Goal: Information Seeking & Learning: Find specific fact

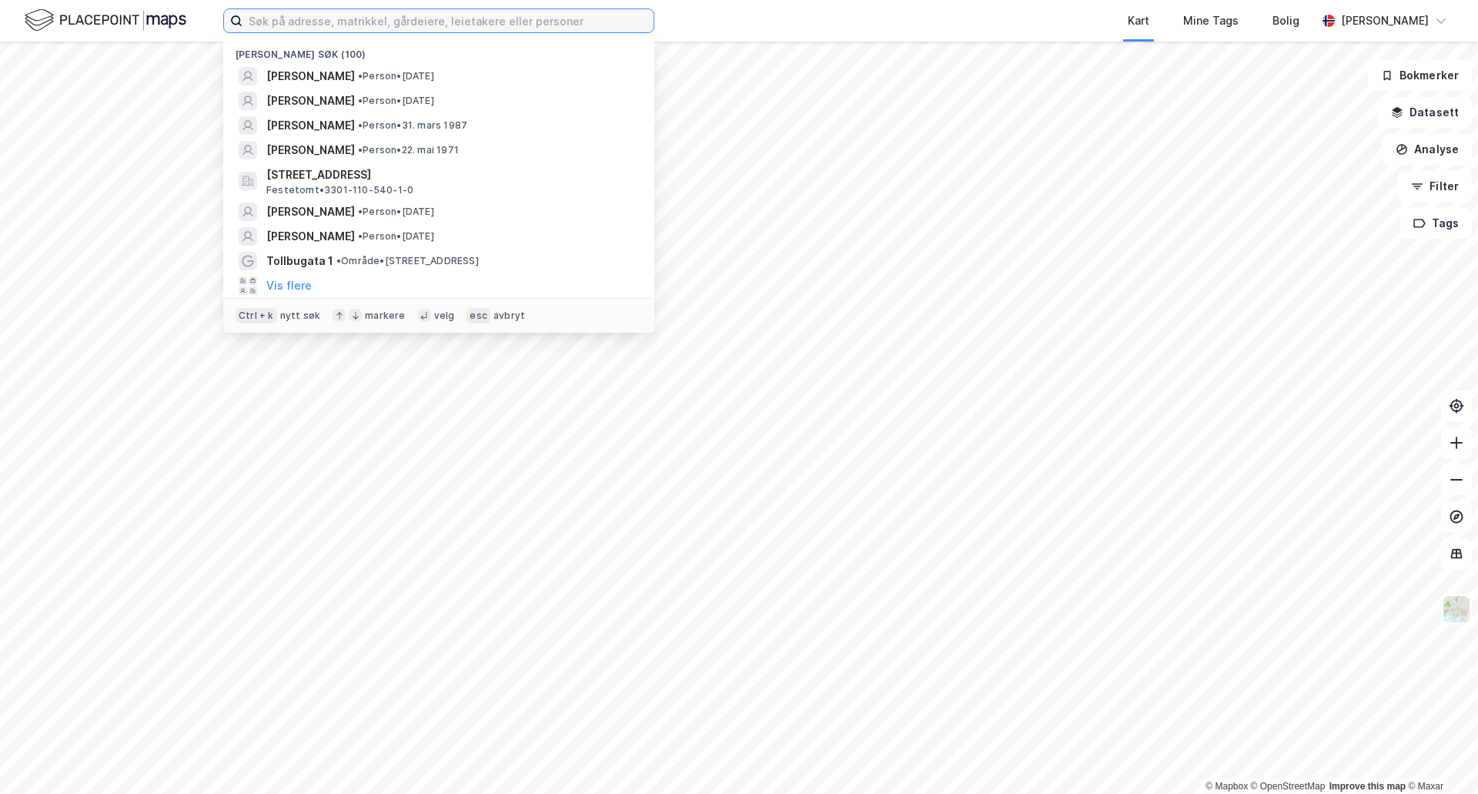
click at [335, 26] on input at bounding box center [447, 20] width 411 height 23
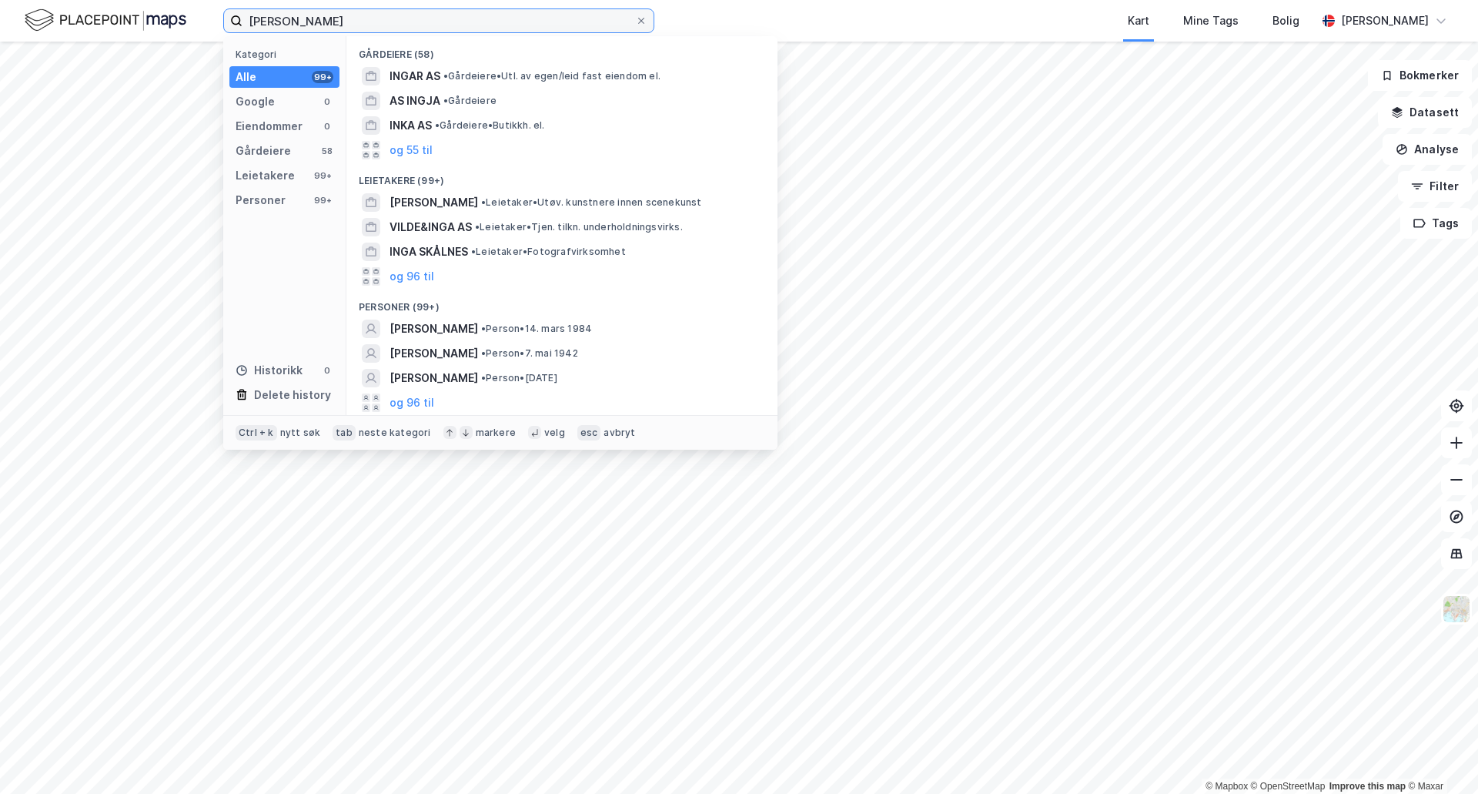
click at [339, 19] on input "[PERSON_NAME]" at bounding box center [438, 20] width 393 height 23
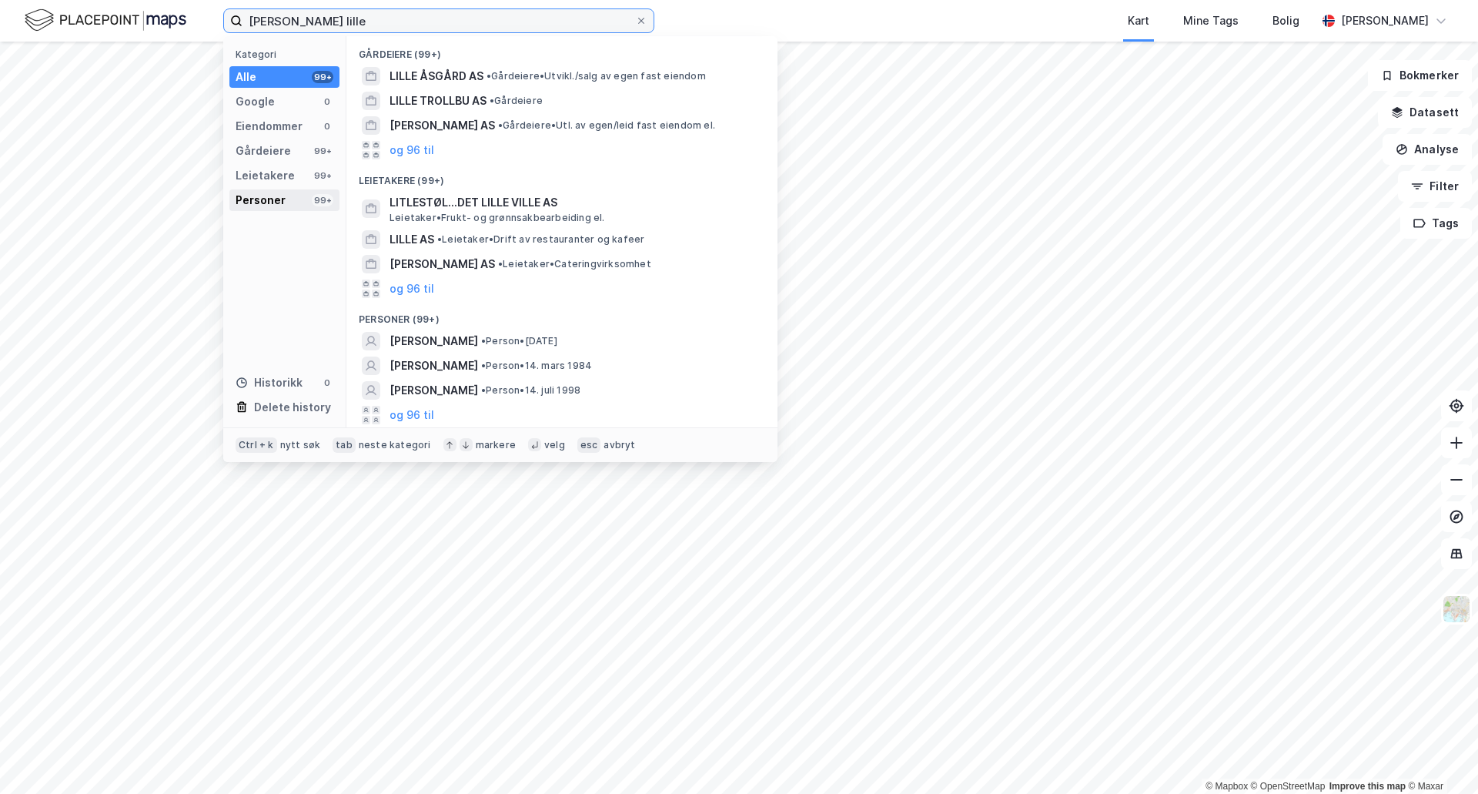
type input "[PERSON_NAME] lille"
click at [254, 195] on div "Personer" at bounding box center [261, 200] width 50 height 18
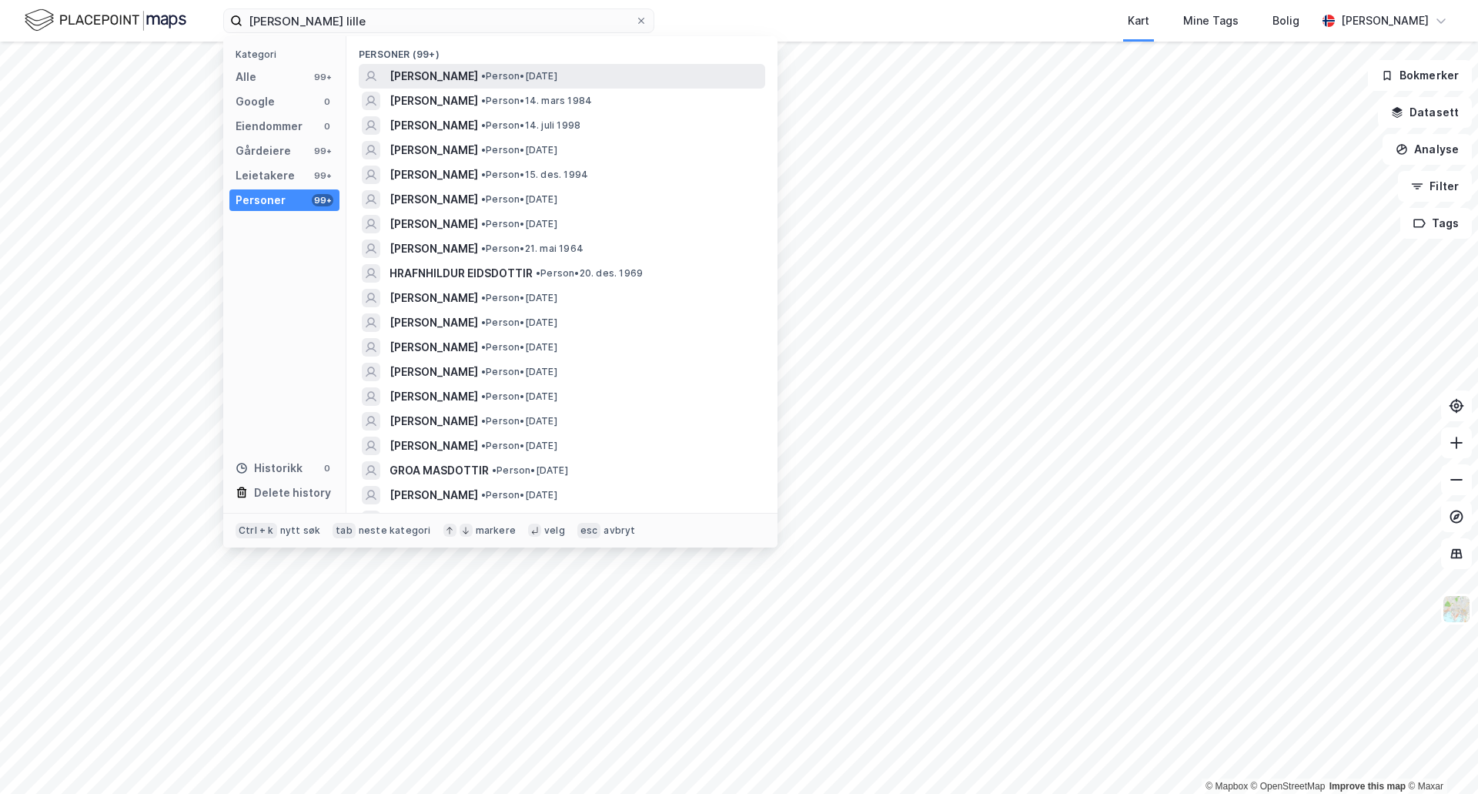
click at [478, 82] on span "[PERSON_NAME]" at bounding box center [433, 76] width 89 height 18
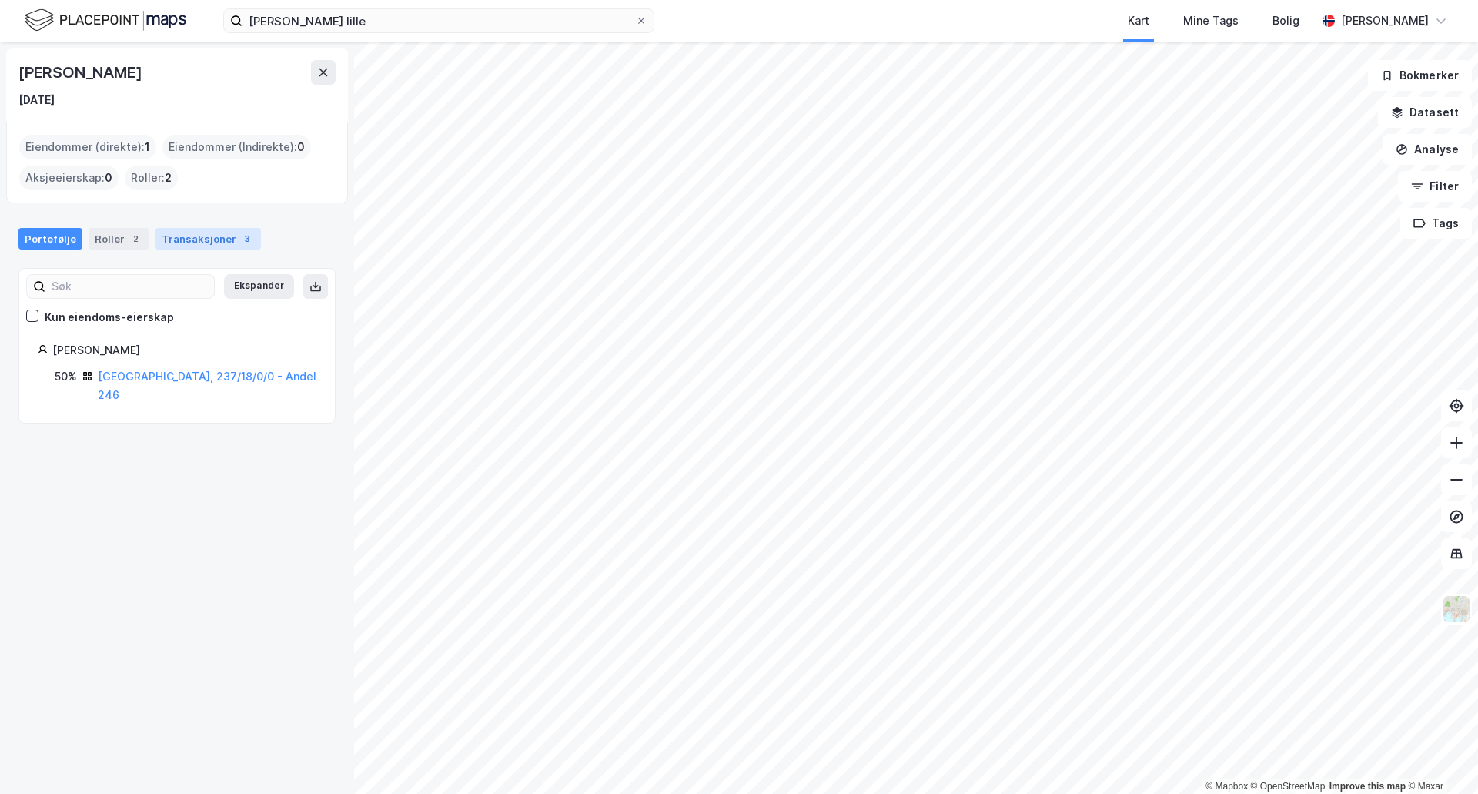
click at [197, 242] on div "Transaksjoner 3" at bounding box center [207, 239] width 105 height 22
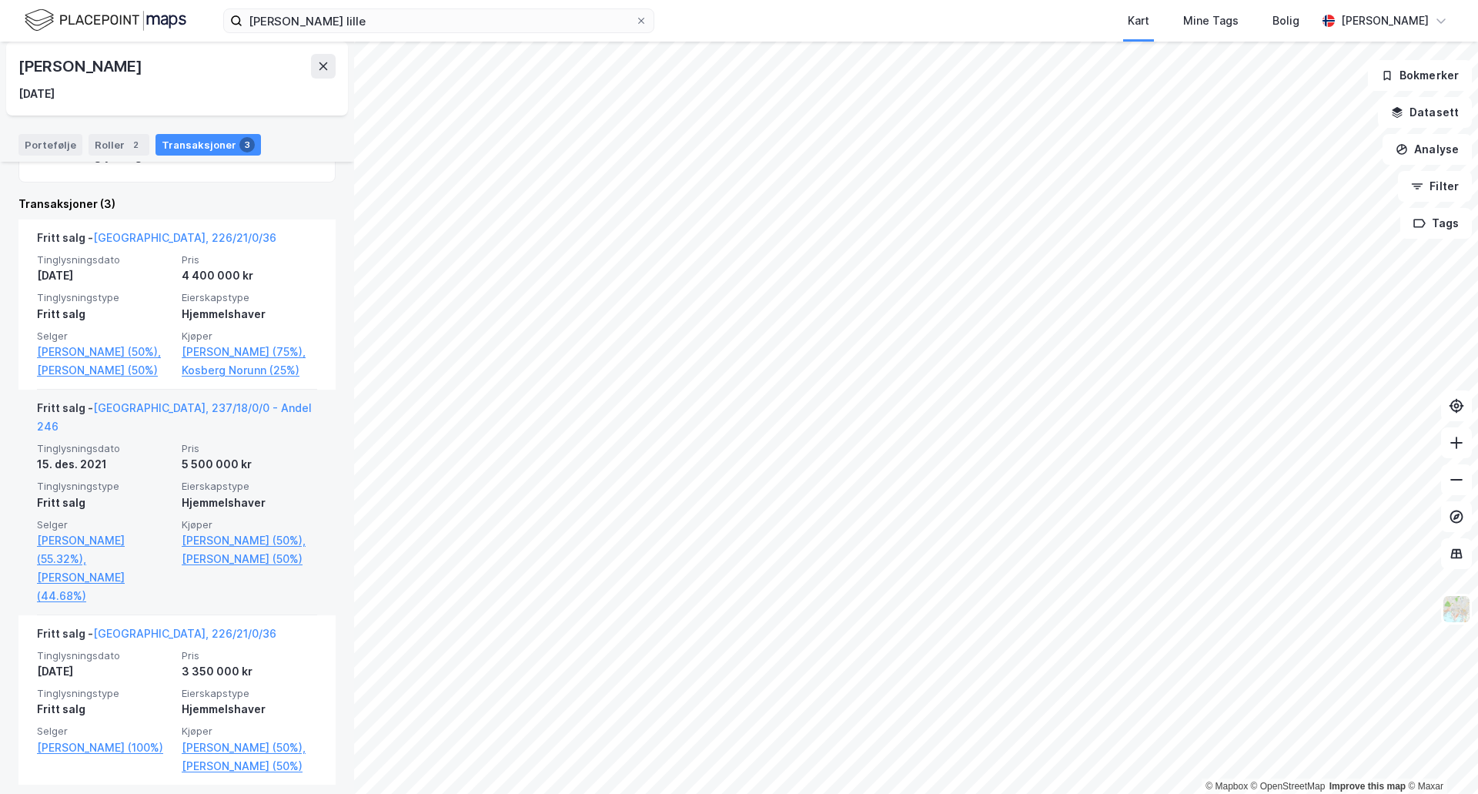
scroll to position [302, 0]
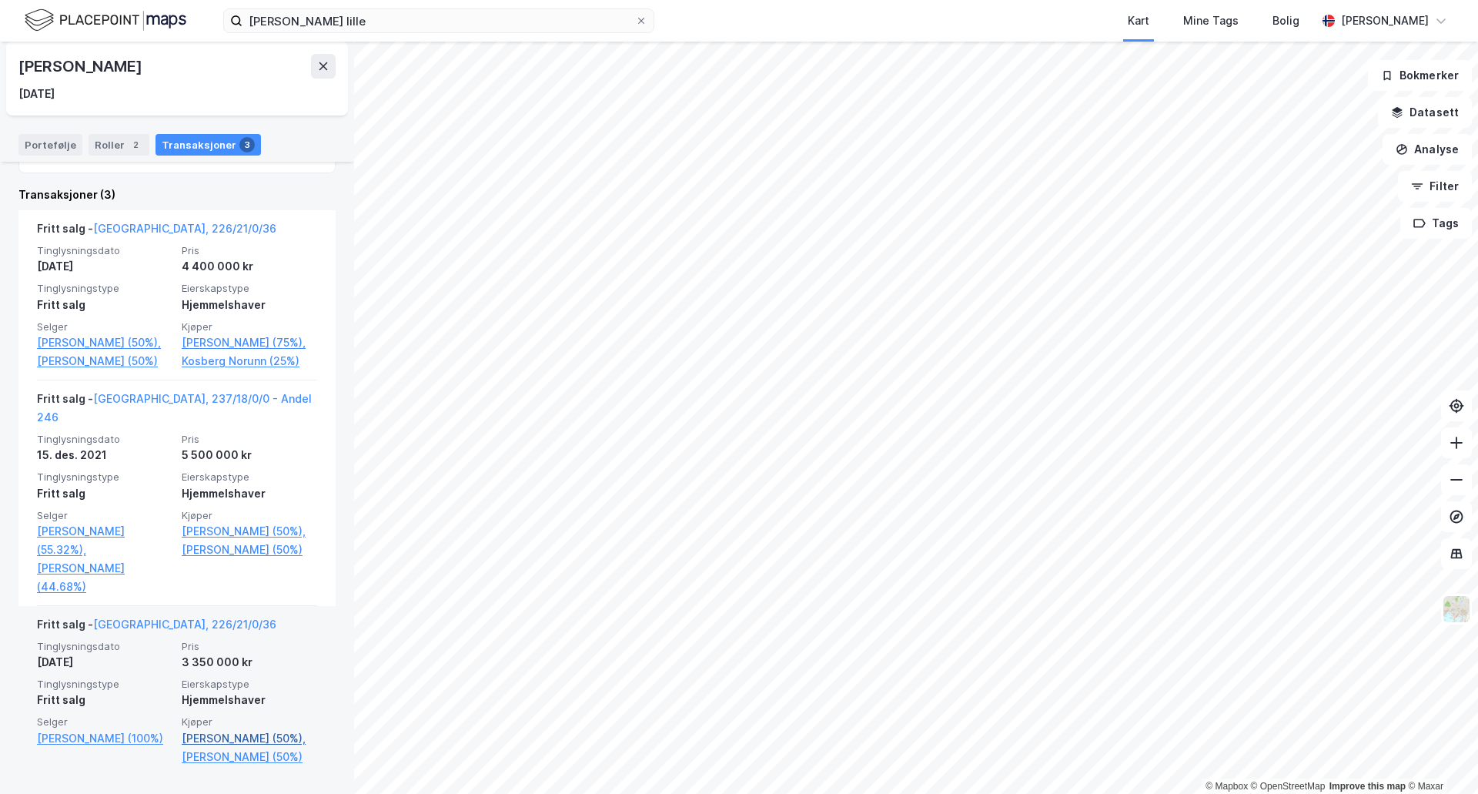
click at [232, 729] on link "[PERSON_NAME] (50%)," at bounding box center [249, 738] width 135 height 18
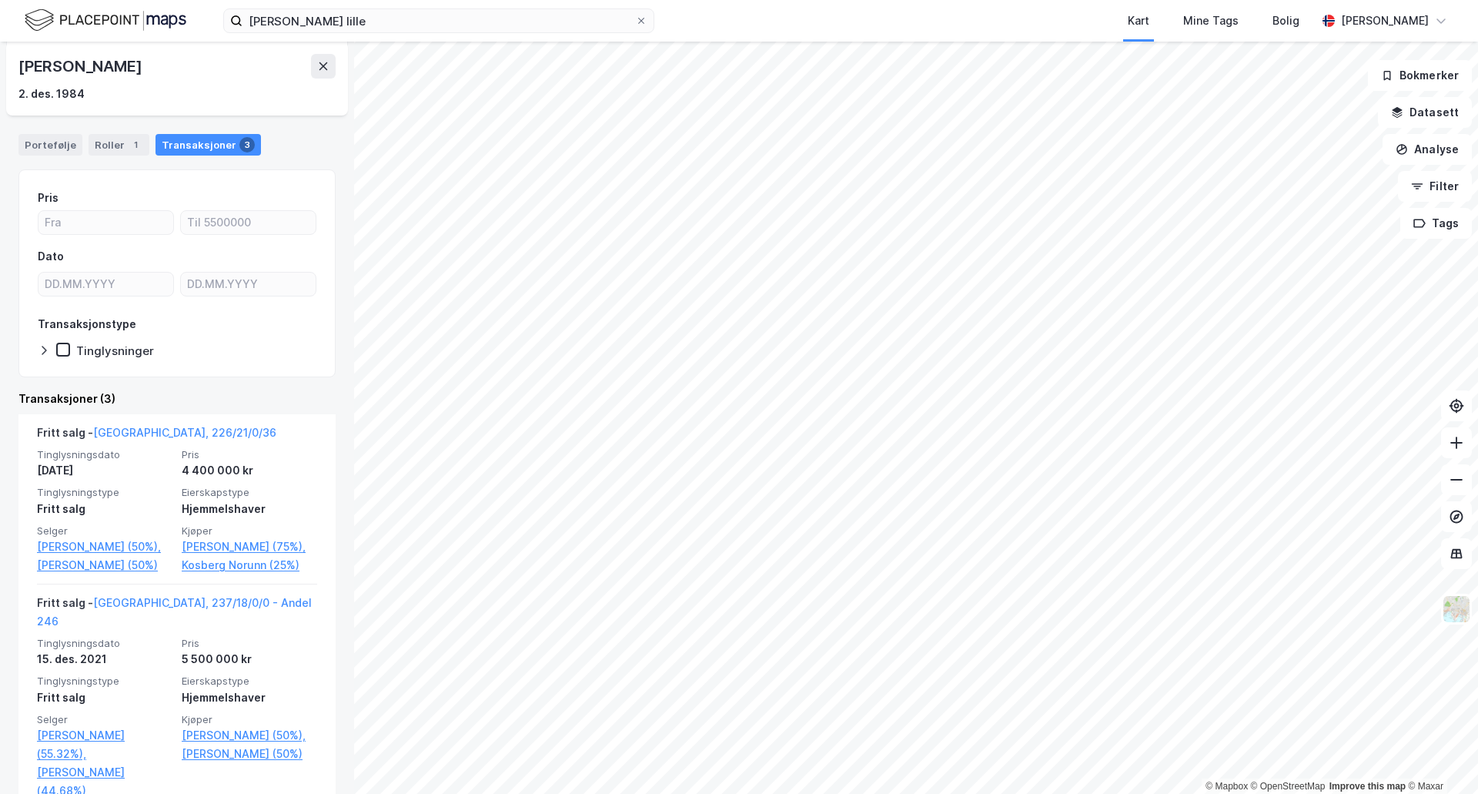
scroll to position [154, 0]
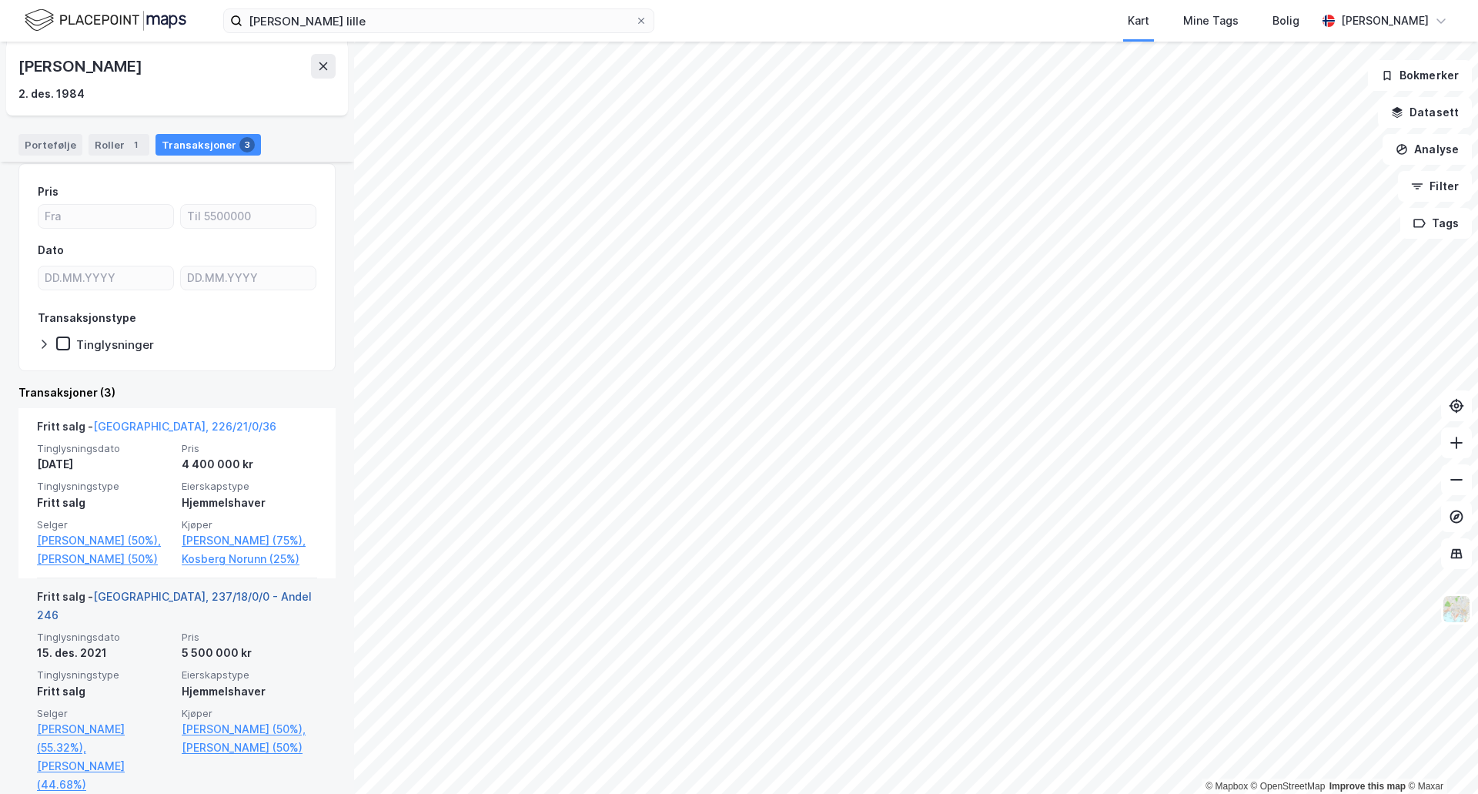
click at [162, 613] on link "[GEOGRAPHIC_DATA], 237/18/0/0 - Andel 246" at bounding box center [174, 606] width 275 height 32
